Goal: Task Accomplishment & Management: Manage account settings

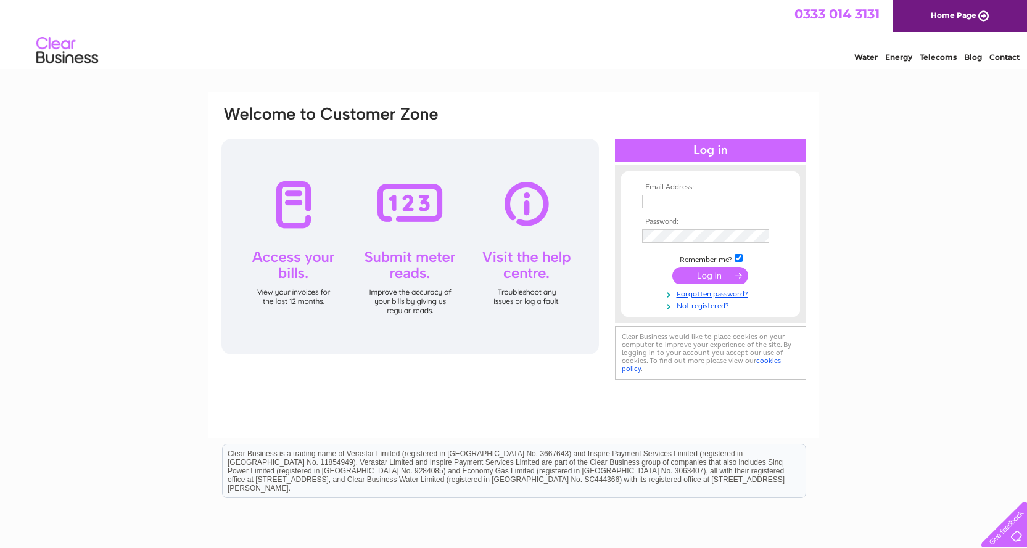
type input "[EMAIL_ADDRESS][DOMAIN_NAME]"
click at [711, 276] on input "submit" at bounding box center [711, 275] width 76 height 17
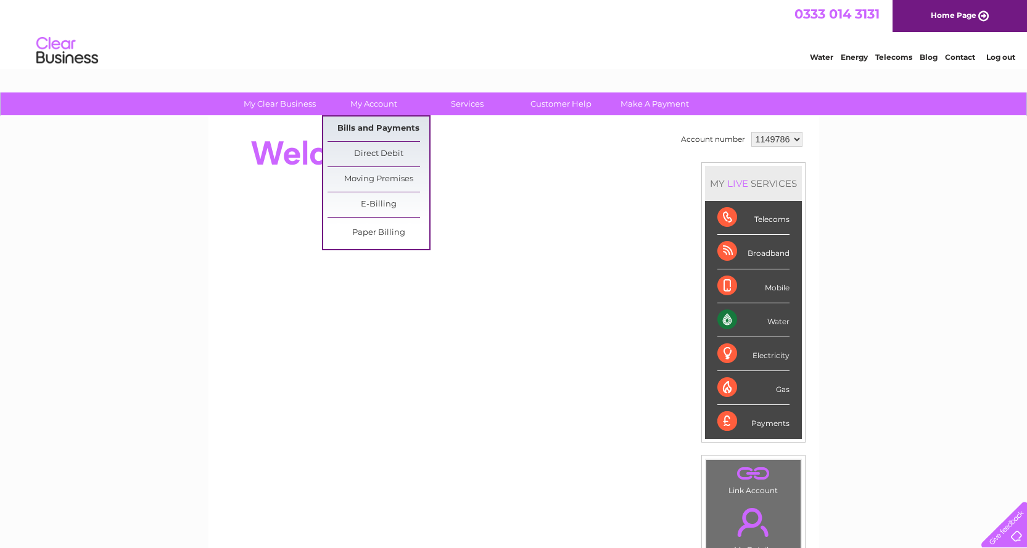
click at [376, 128] on link "Bills and Payments" at bounding box center [379, 129] width 102 height 25
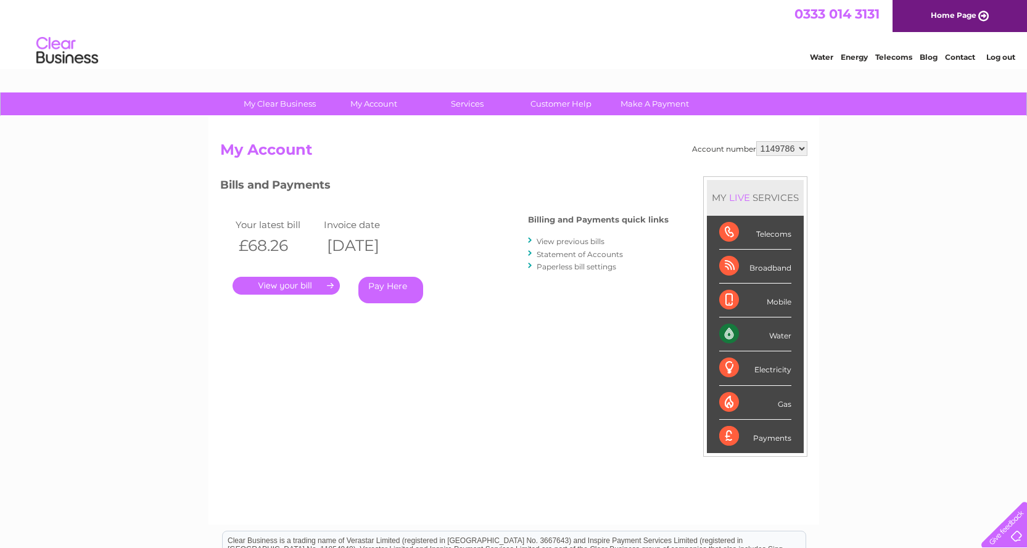
click at [289, 286] on link "." at bounding box center [286, 286] width 107 height 18
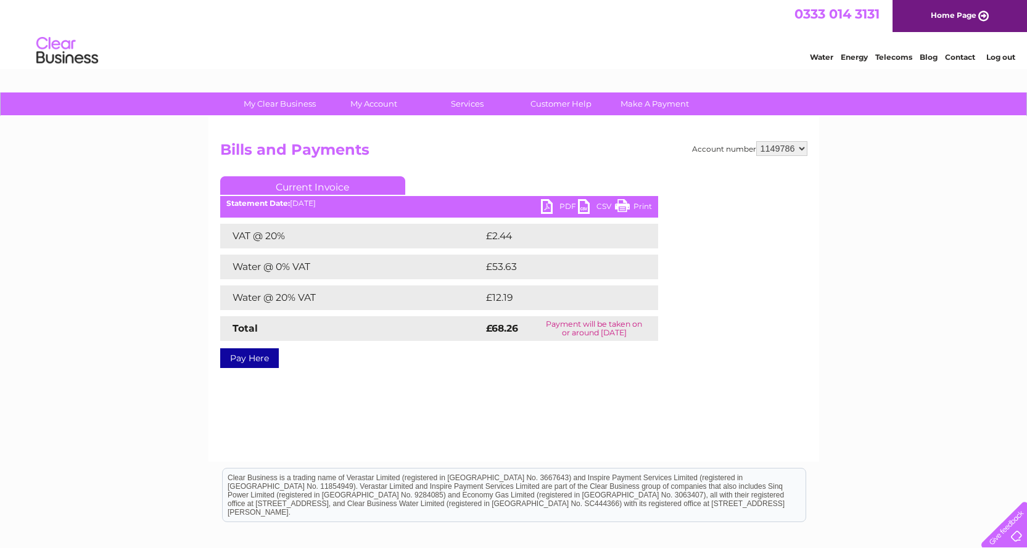
click at [565, 207] on link "PDF" at bounding box center [559, 208] width 37 height 18
